Goal: Information Seeking & Learning: Learn about a topic

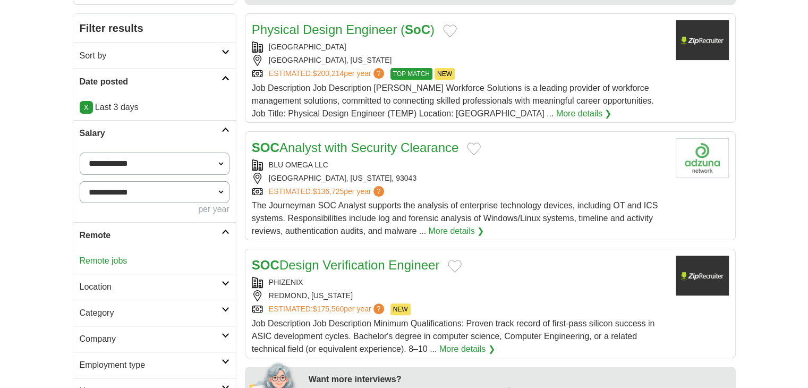
click at [107, 258] on link "Remote jobs" at bounding box center [104, 260] width 48 height 9
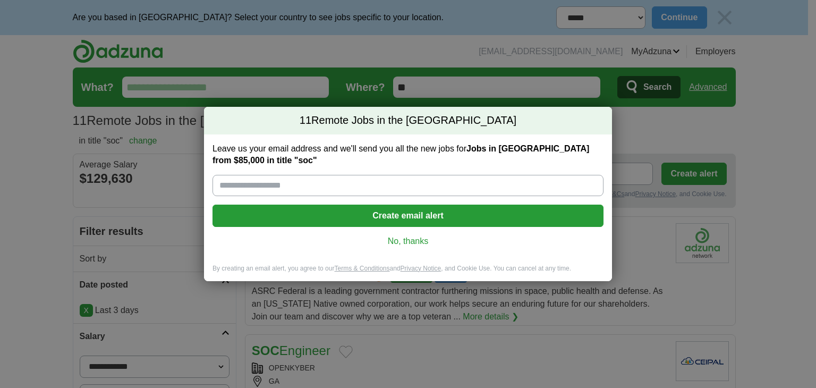
click at [420, 241] on link "No, thanks" at bounding box center [408, 241] width 374 height 12
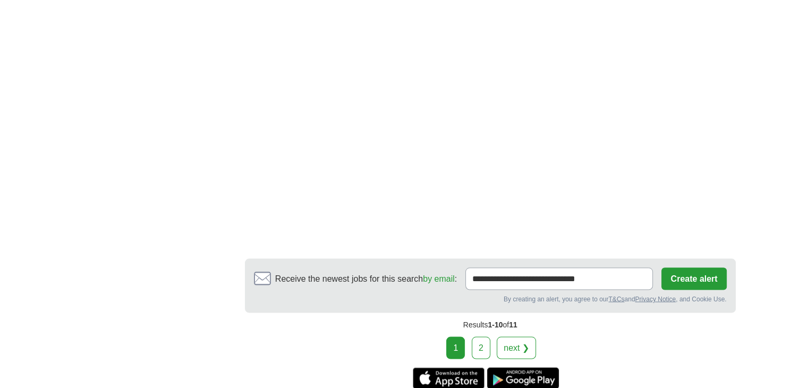
scroll to position [2086, 0]
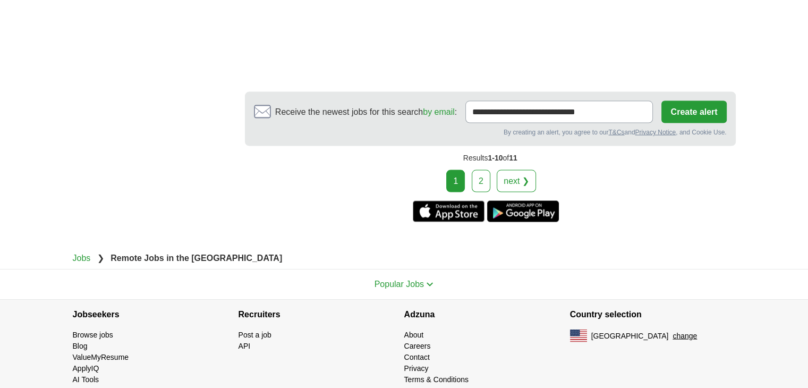
click at [477, 170] on link "2" at bounding box center [481, 181] width 19 height 22
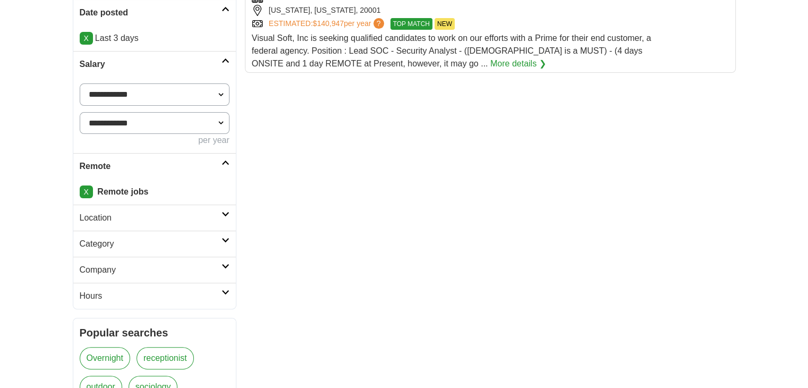
scroll to position [266, 0]
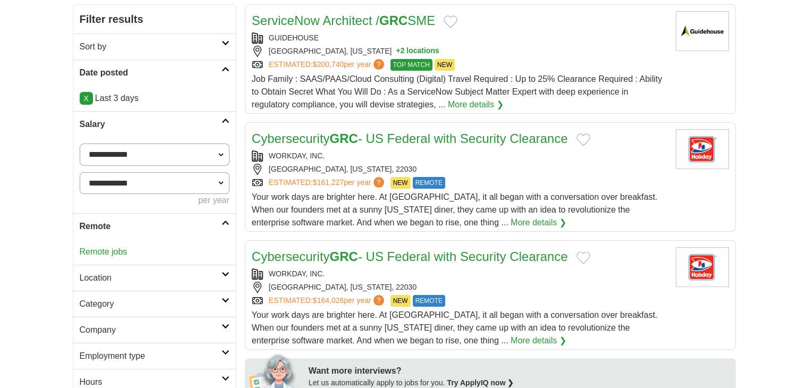
click at [103, 251] on link "Remote jobs" at bounding box center [104, 251] width 48 height 9
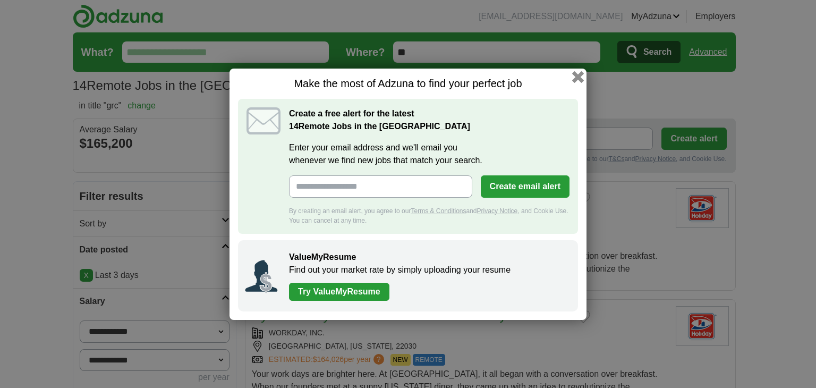
click at [575, 77] on button "button" at bounding box center [578, 77] width 12 height 12
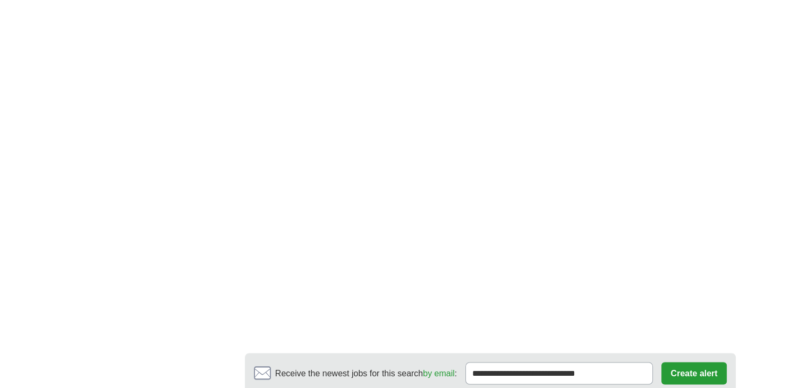
scroll to position [1859, 0]
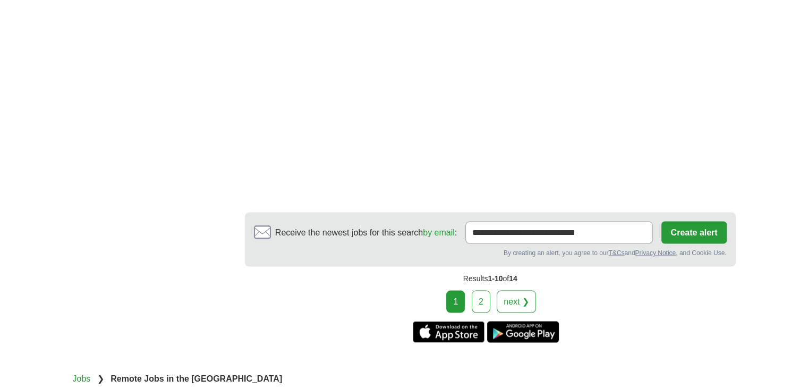
click at [486, 290] on link "2" at bounding box center [481, 301] width 19 height 22
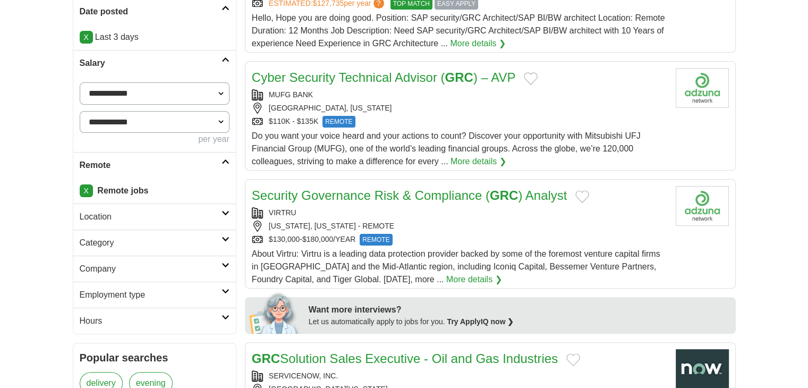
scroll to position [3, 0]
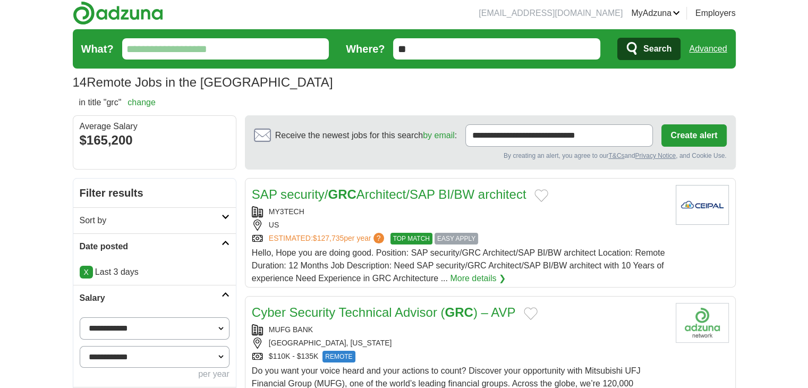
click at [703, 48] on link "Advanced" at bounding box center [708, 48] width 38 height 21
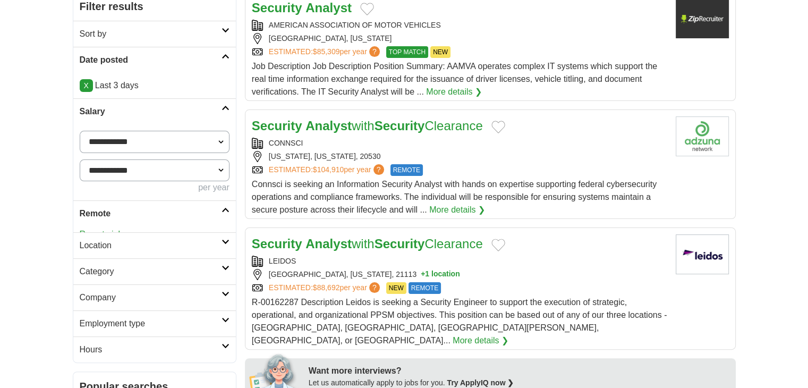
scroll to position [190, 0]
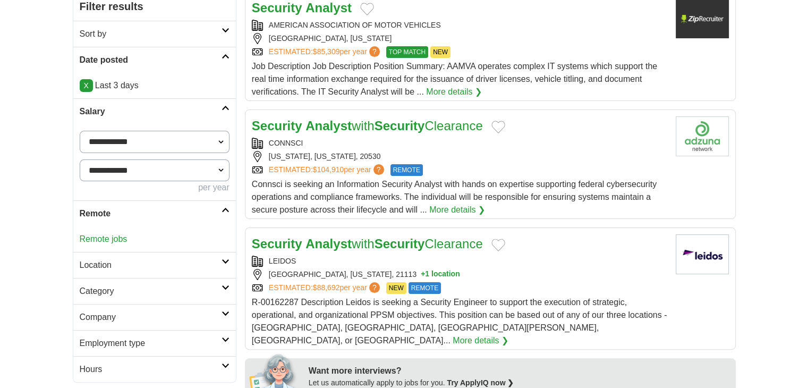
click at [116, 231] on div "Remote jobs" at bounding box center [154, 238] width 163 height 25
click at [114, 234] on link "Remote jobs" at bounding box center [104, 238] width 48 height 9
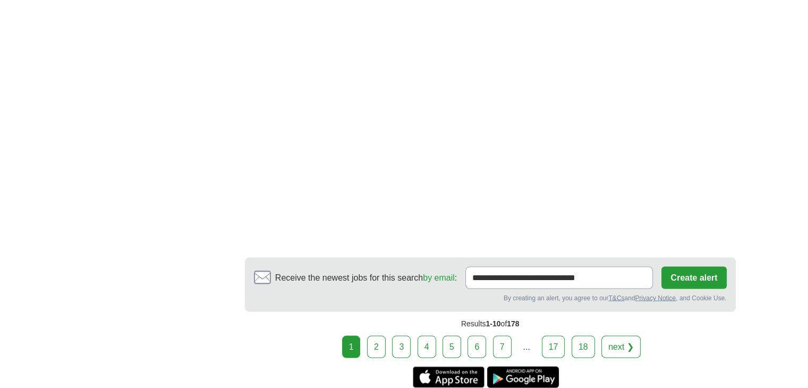
scroll to position [1868, 0]
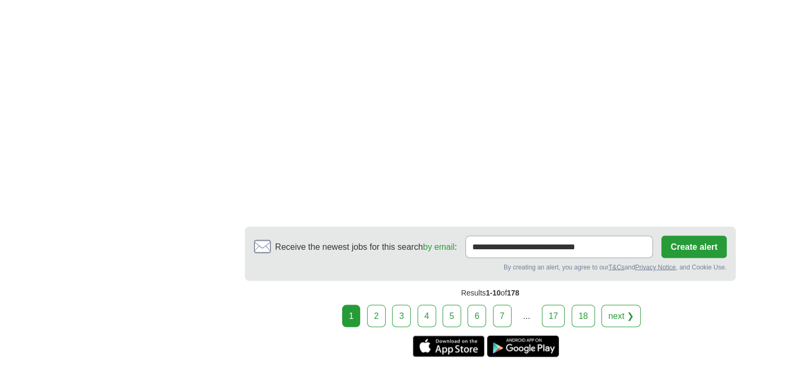
click at [372, 304] on link "2" at bounding box center [376, 315] width 19 height 22
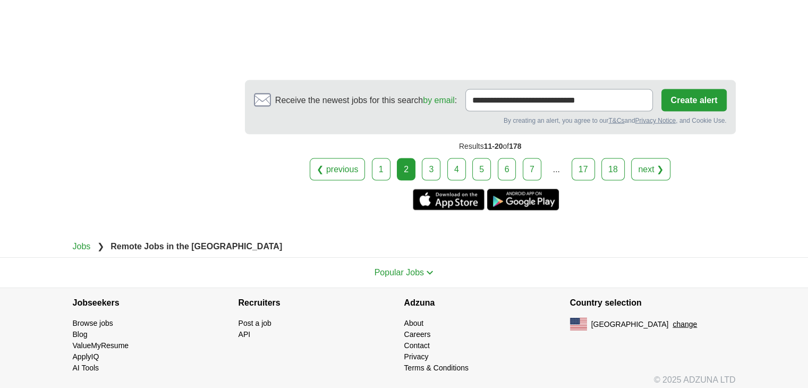
scroll to position [2094, 0]
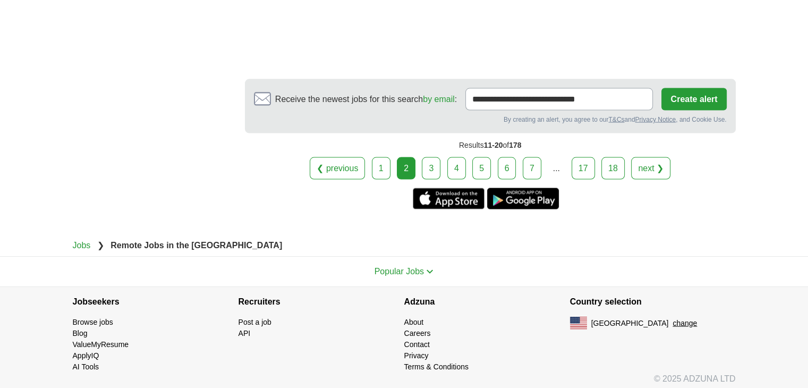
click at [438, 163] on link "3" at bounding box center [431, 168] width 19 height 22
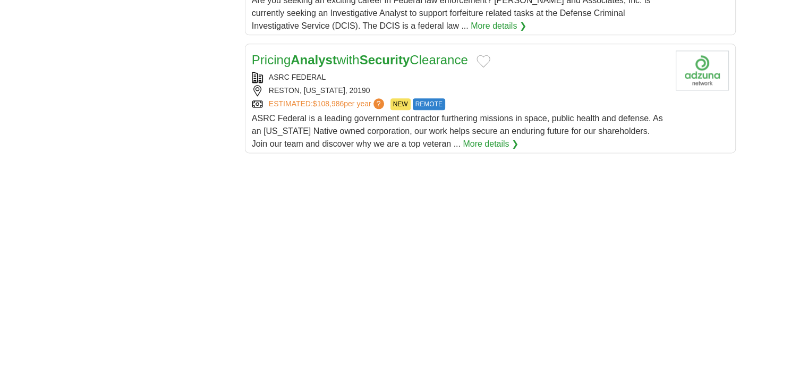
scroll to position [1859, 0]
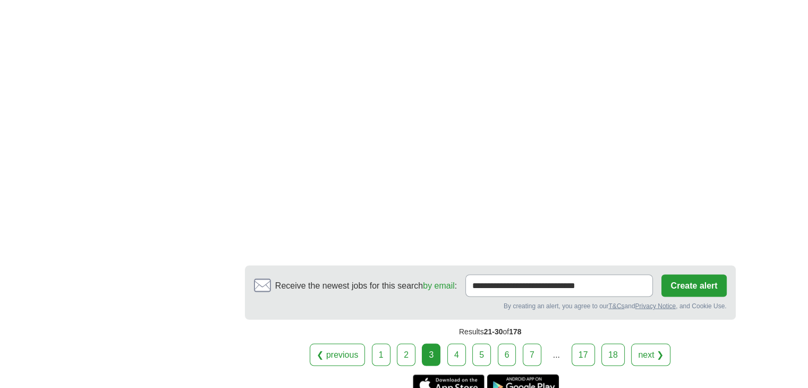
click at [459, 343] on link "4" at bounding box center [456, 354] width 19 height 22
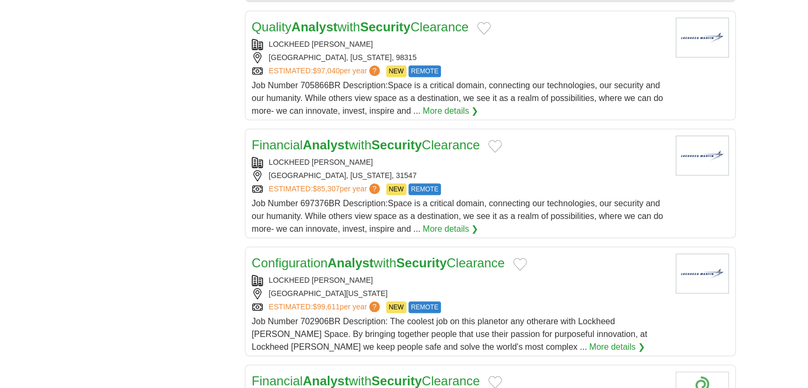
scroll to position [1328, 0]
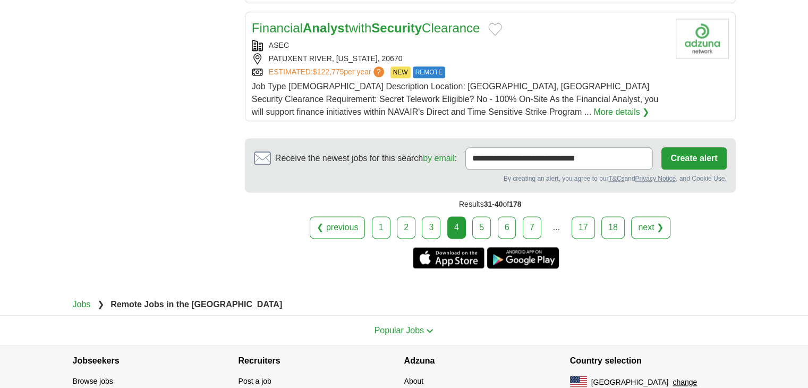
click at [484, 228] on link "5" at bounding box center [481, 227] width 19 height 22
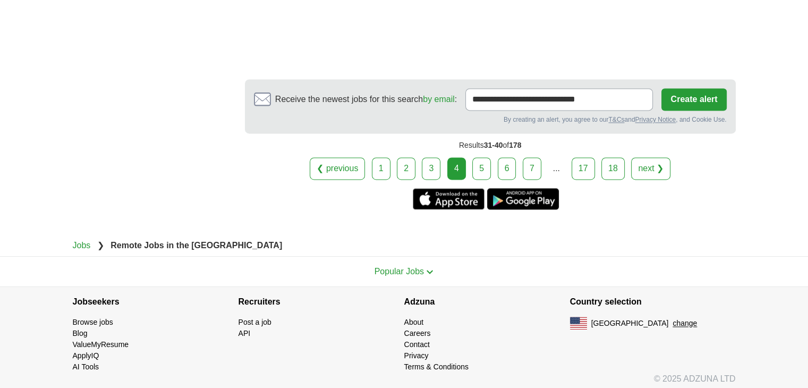
scroll to position [1609, 0]
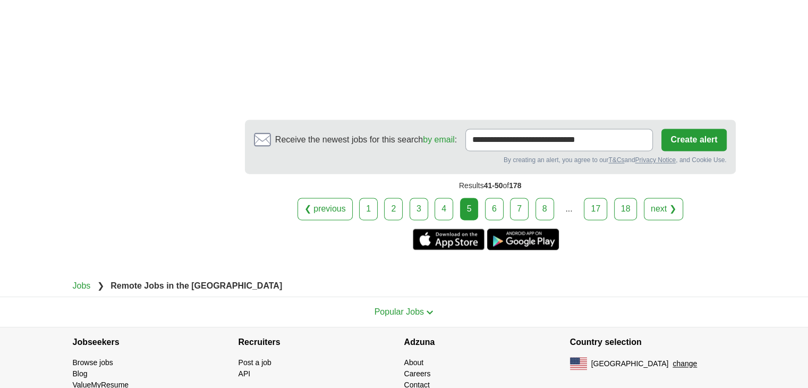
scroll to position [1609, 0]
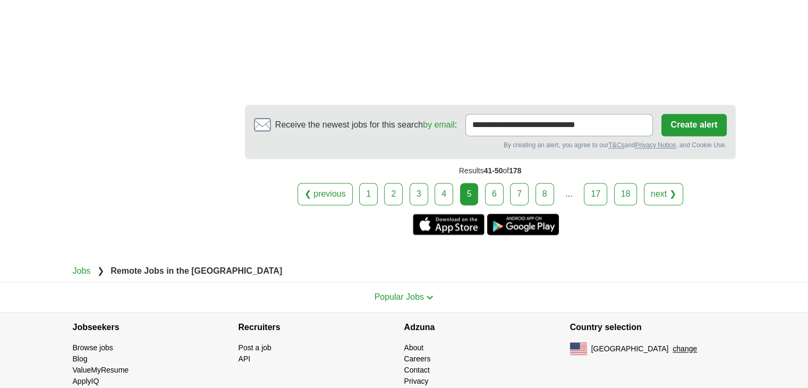
click at [501, 183] on link "6" at bounding box center [494, 194] width 19 height 22
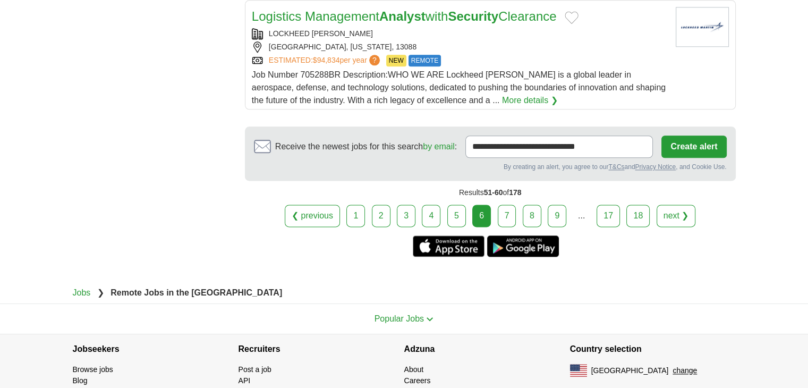
scroll to position [1388, 0]
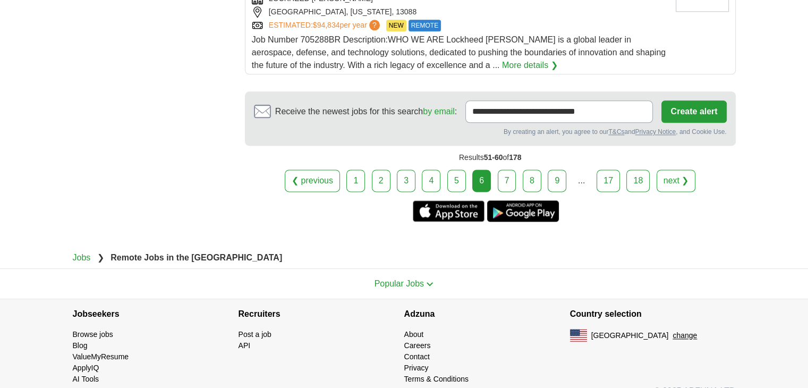
click at [512, 169] on link "7" at bounding box center [507, 180] width 19 height 22
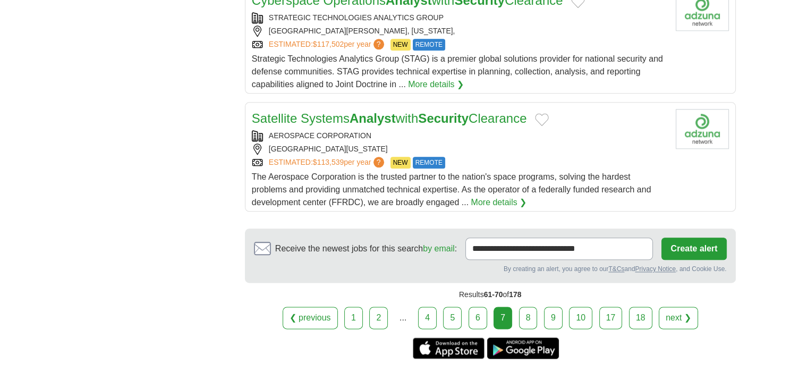
scroll to position [1328, 0]
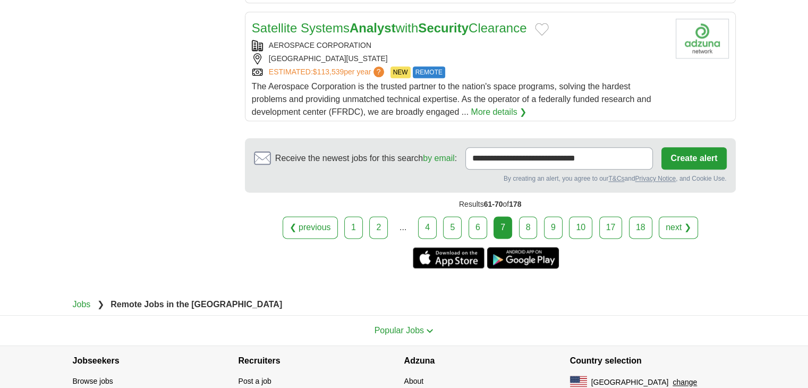
click at [531, 222] on link "8" at bounding box center [528, 227] width 19 height 22
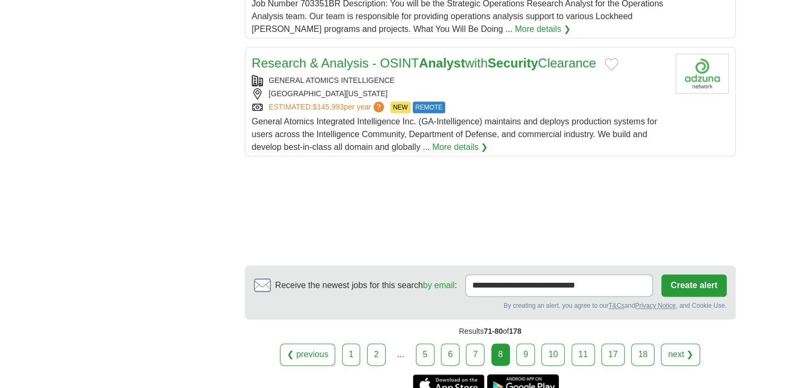
scroll to position [1479, 0]
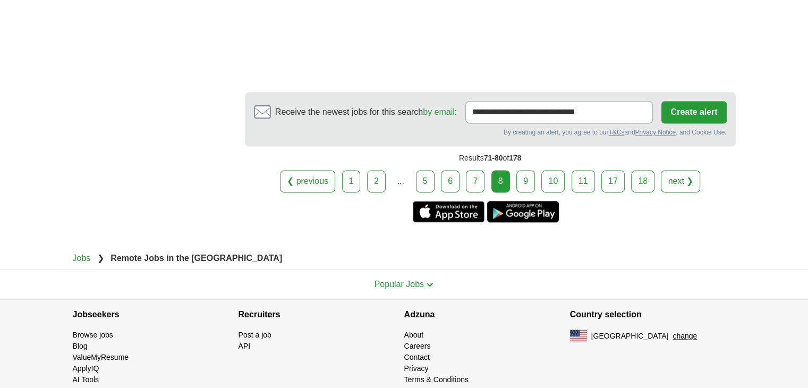
click at [525, 170] on link "9" at bounding box center [525, 181] width 19 height 22
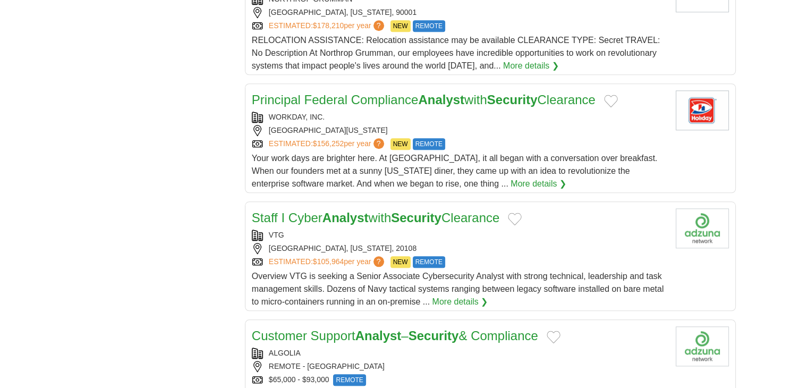
scroll to position [1388, 0]
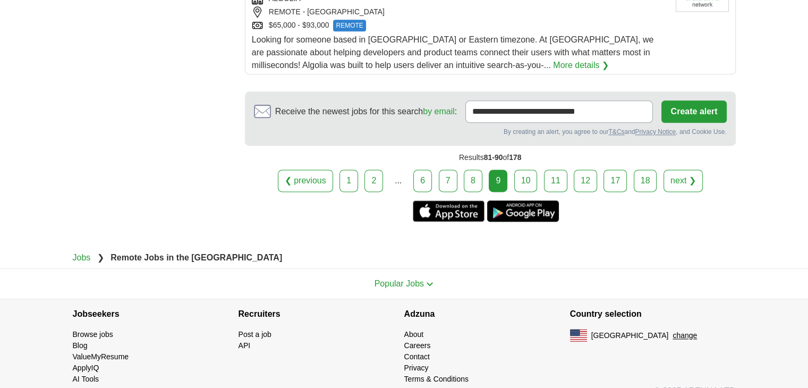
click at [523, 169] on link "10" at bounding box center [525, 180] width 23 height 22
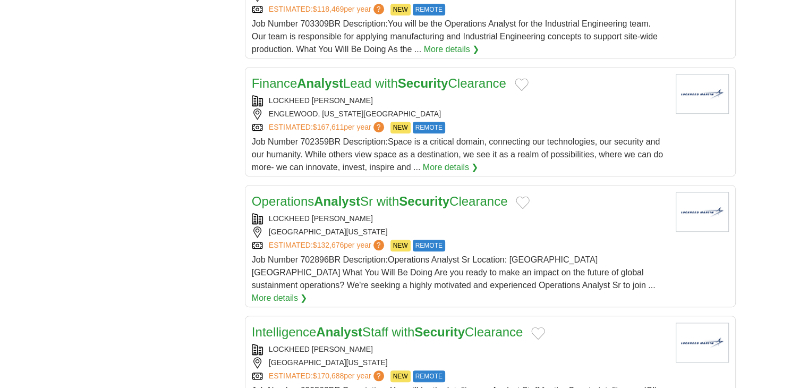
scroll to position [1388, 0]
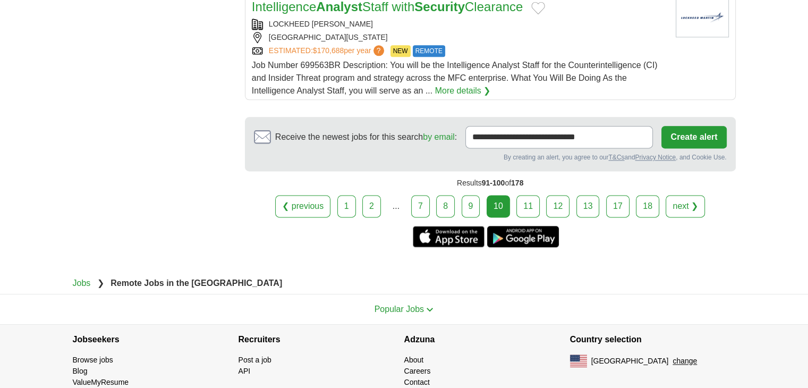
click at [521, 195] on link "11" at bounding box center [527, 206] width 23 height 22
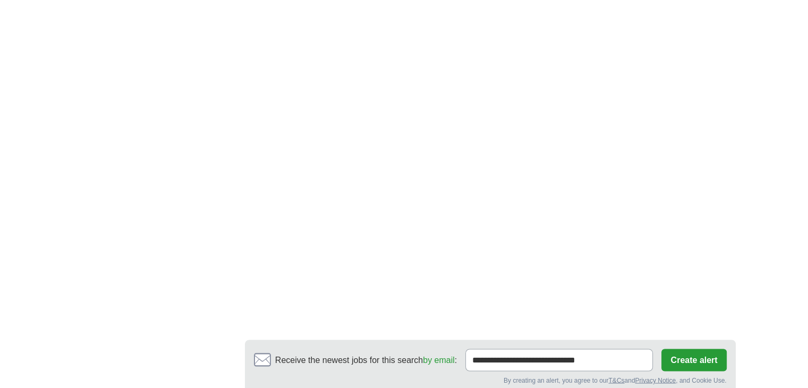
scroll to position [1830, 0]
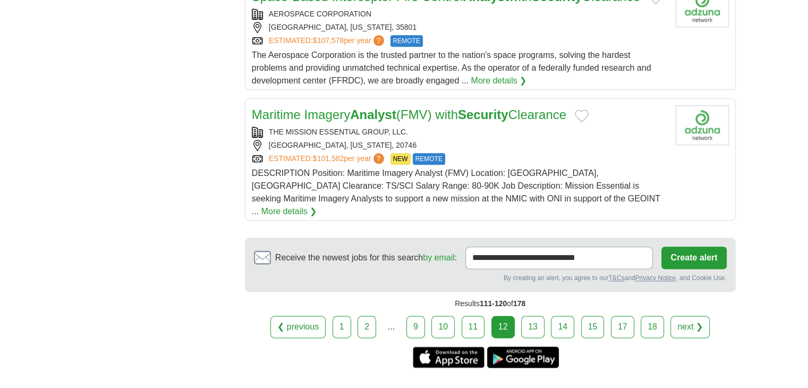
scroll to position [1445, 0]
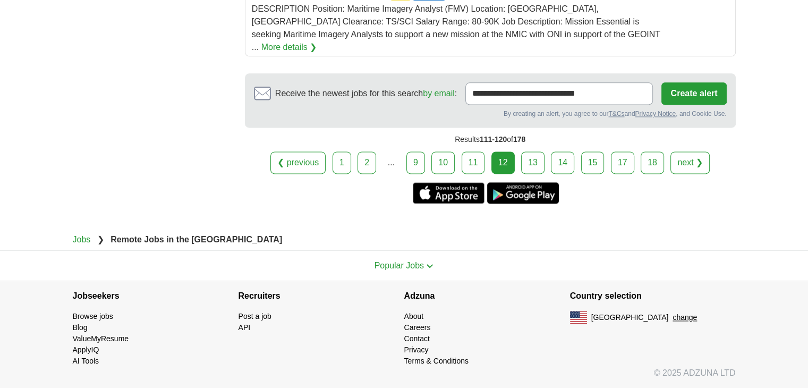
click at [534, 168] on link "13" at bounding box center [532, 162] width 23 height 22
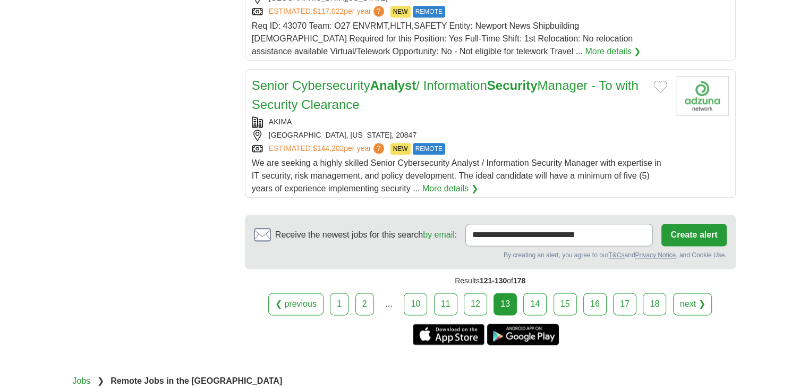
scroll to position [1328, 0]
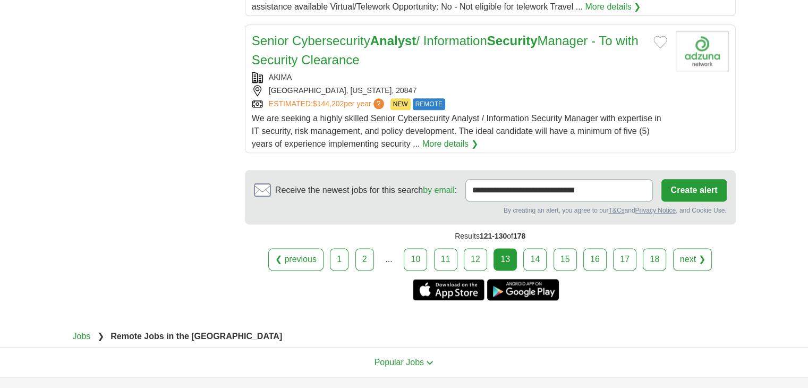
click at [535, 259] on link "14" at bounding box center [534, 259] width 23 height 22
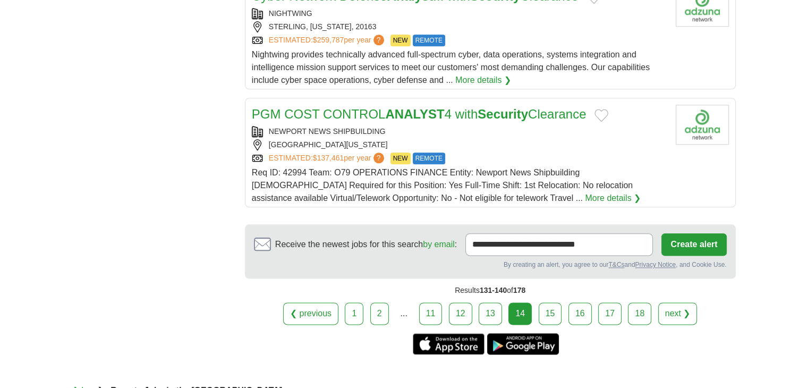
scroll to position [1328, 0]
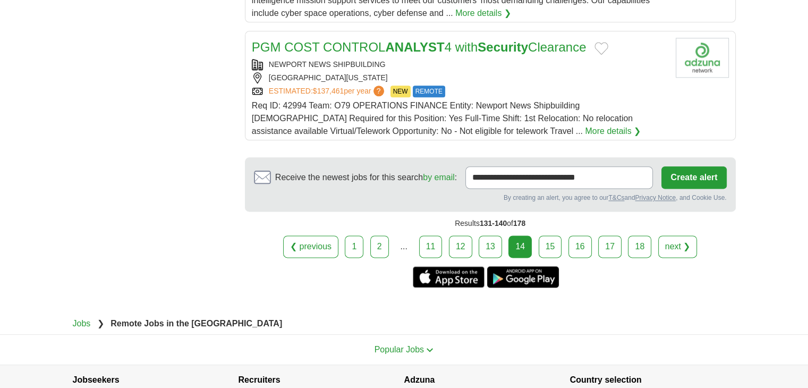
click at [552, 258] on link "15" at bounding box center [550, 246] width 23 height 22
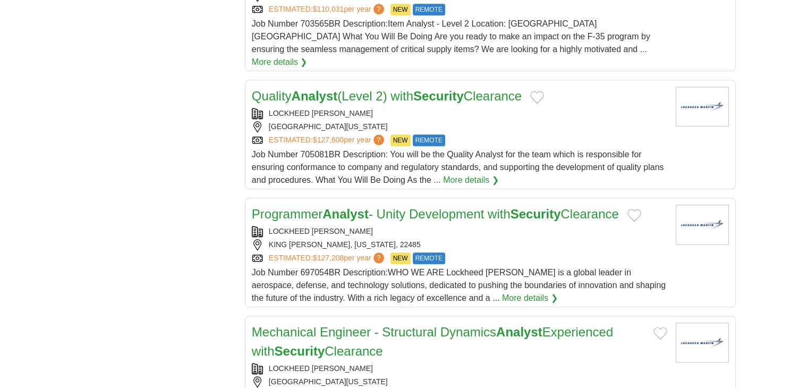
scroll to position [1407, 0]
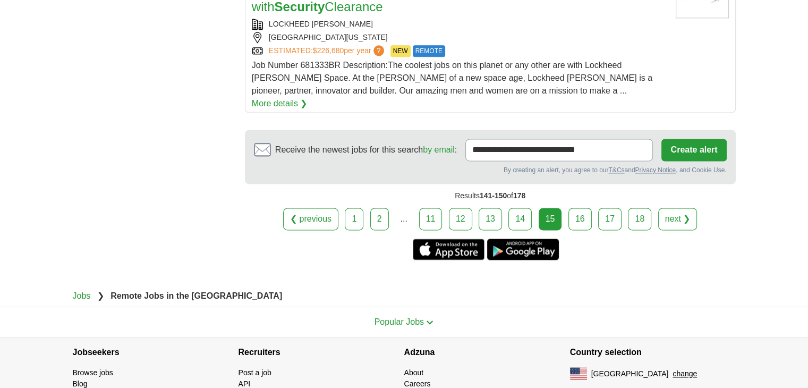
click at [578, 208] on link "16" at bounding box center [579, 219] width 23 height 22
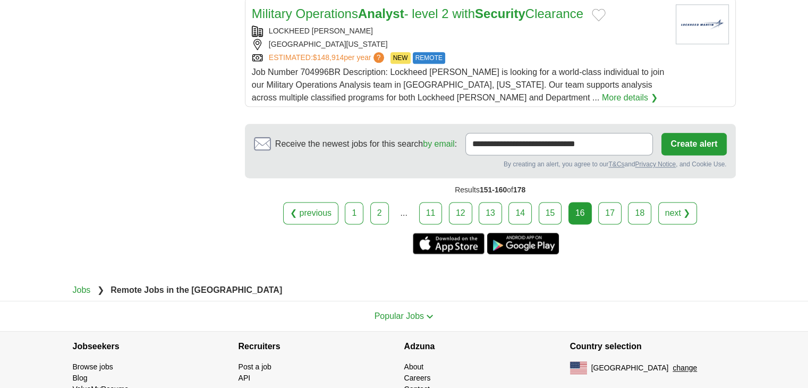
scroll to position [1416, 0]
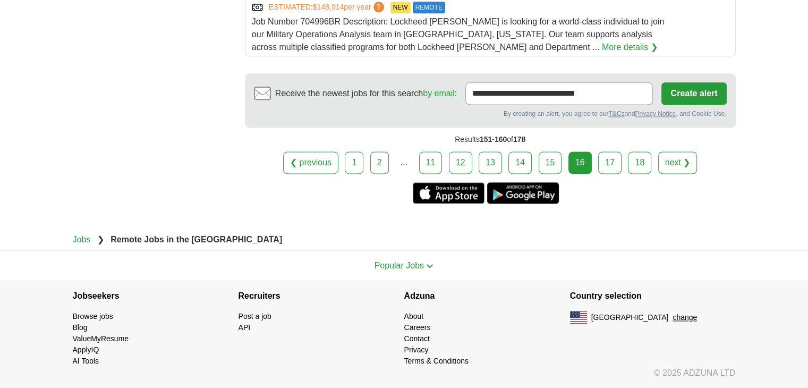
click at [609, 174] on link "17" at bounding box center [609, 162] width 23 height 22
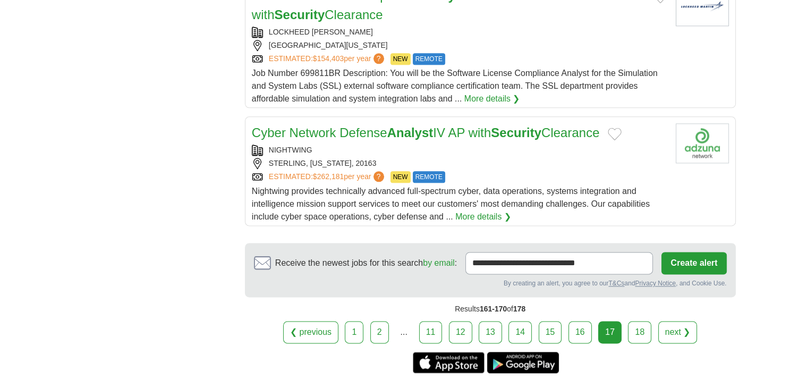
scroll to position [1328, 0]
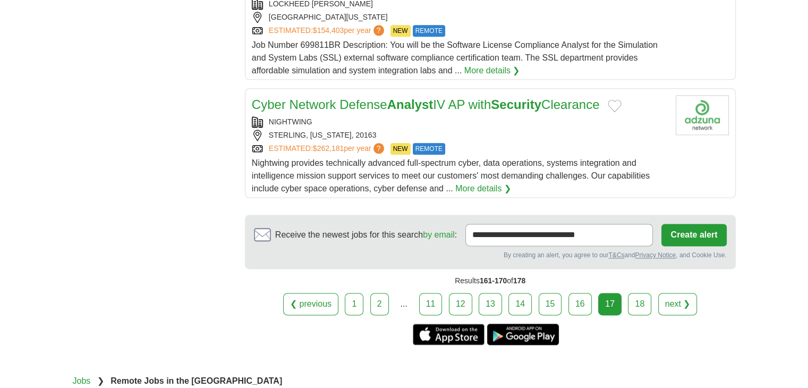
click at [637, 304] on link "18" at bounding box center [639, 304] width 23 height 22
